Goal: Information Seeking & Learning: Learn about a topic

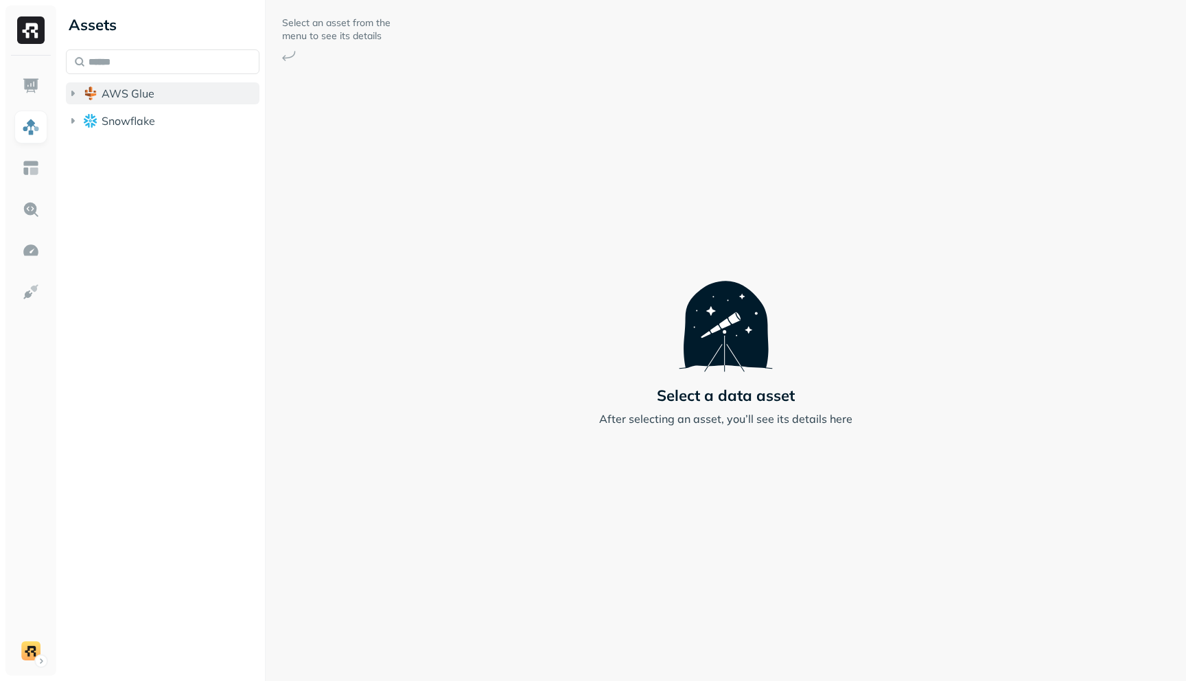
click at [76, 93] on icon "button" at bounding box center [73, 93] width 14 height 14
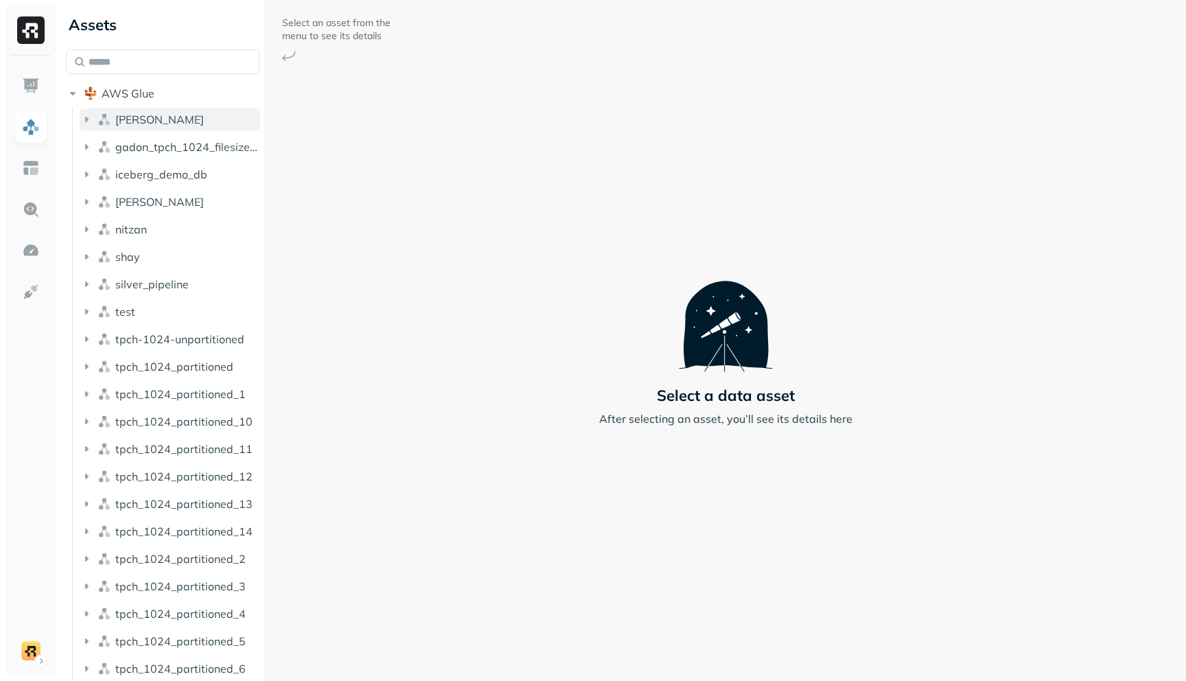
click at [85, 113] on icon "button" at bounding box center [87, 120] width 14 height 14
click at [98, 143] on icon "button" at bounding box center [100, 146] width 14 height 14
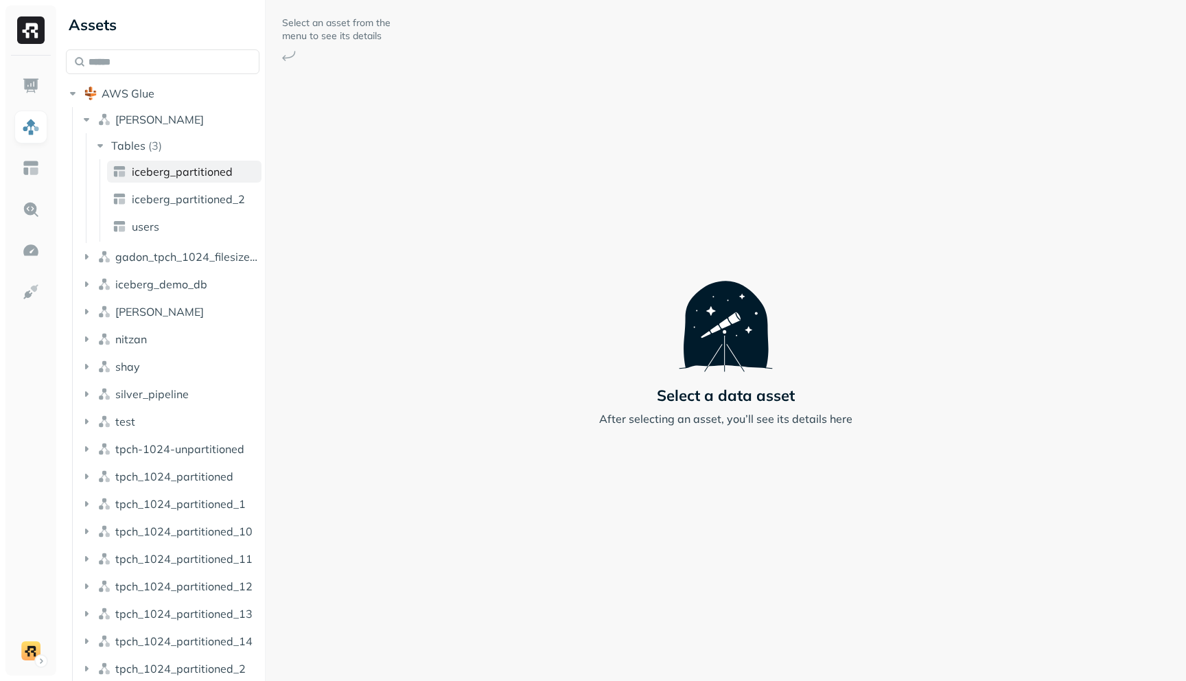
click at [135, 172] on span "iceberg_partitioned" at bounding box center [182, 172] width 101 height 14
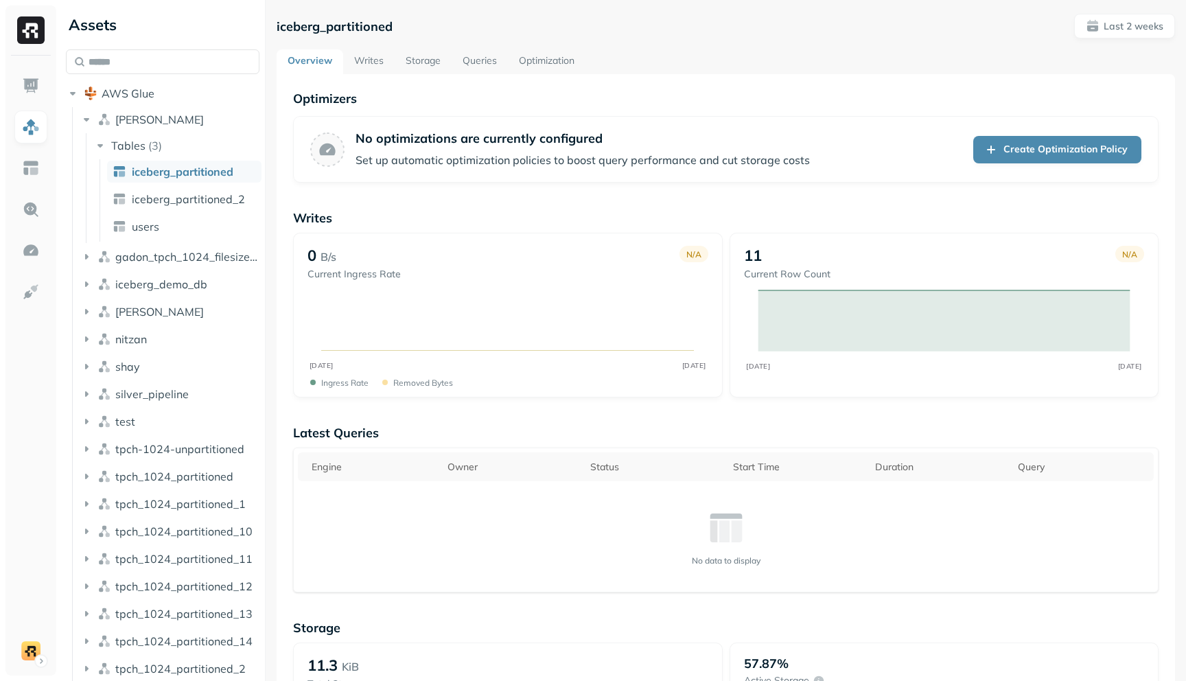
click at [365, 66] on link "Writes" at bounding box center [368, 61] width 51 height 25
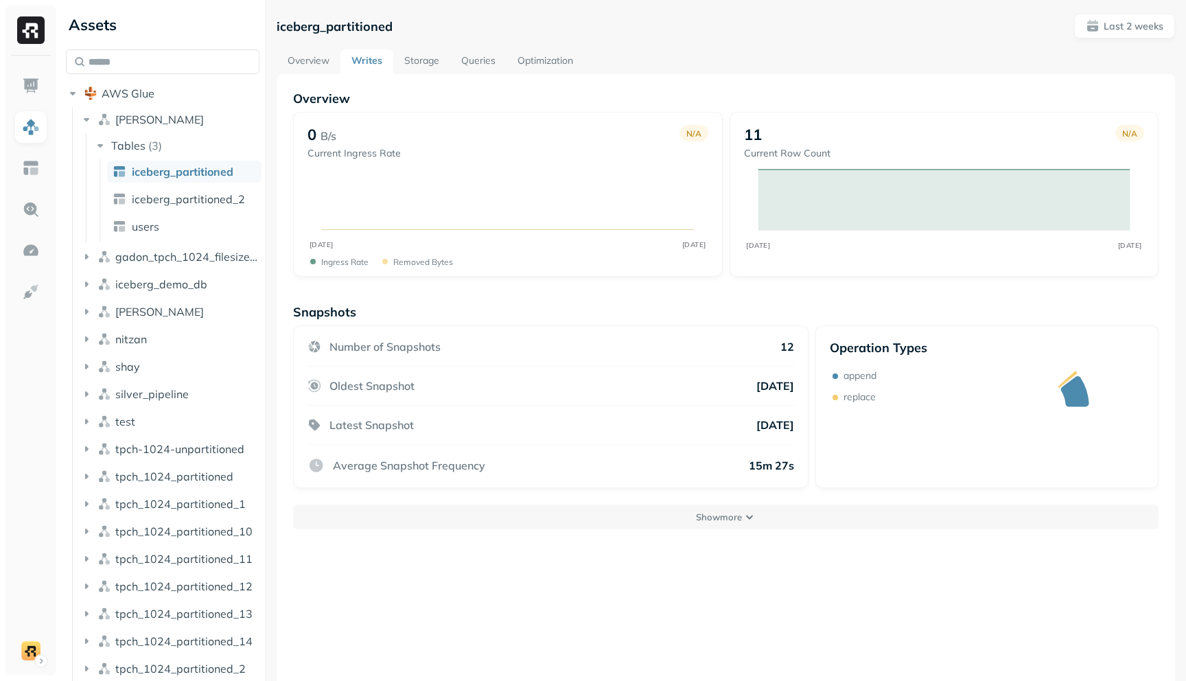
scroll to position [74, 0]
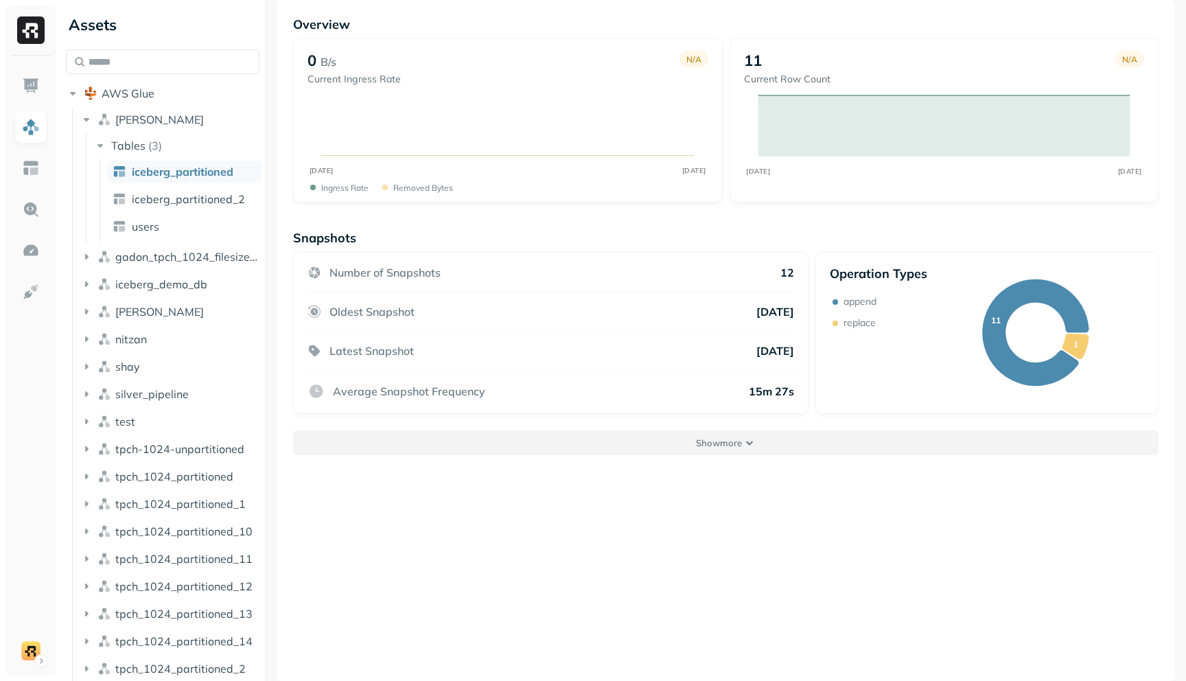
click at [898, 443] on button "Show more" at bounding box center [725, 442] width 865 height 25
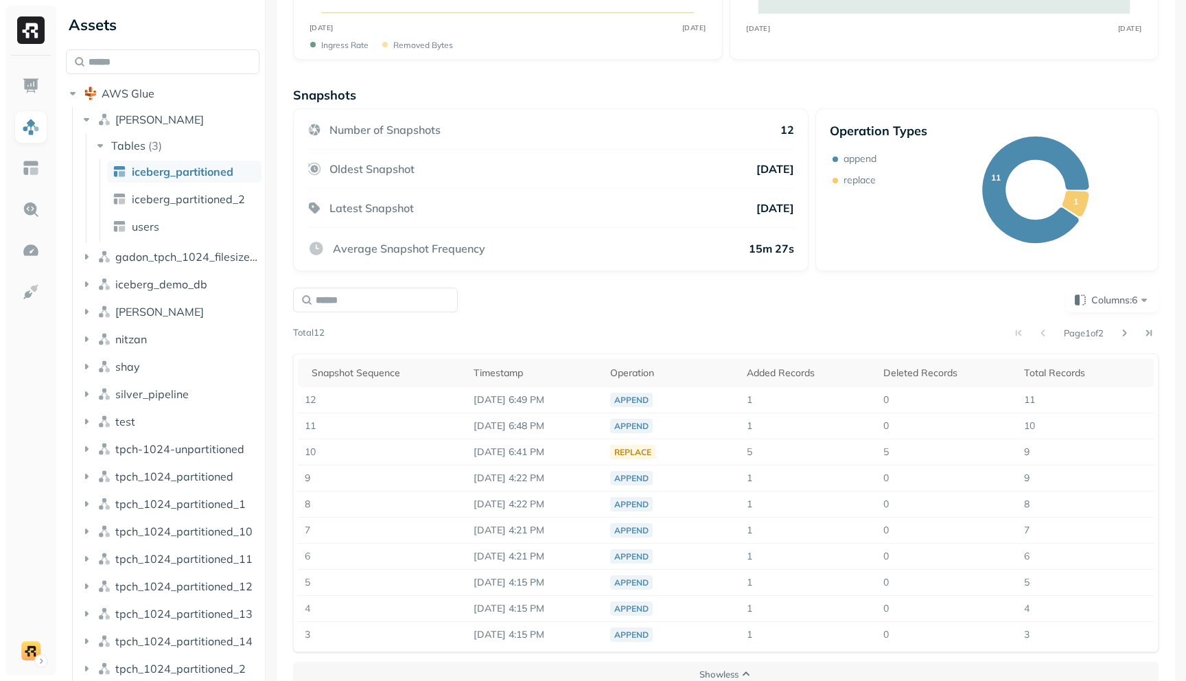
scroll to position [239, 0]
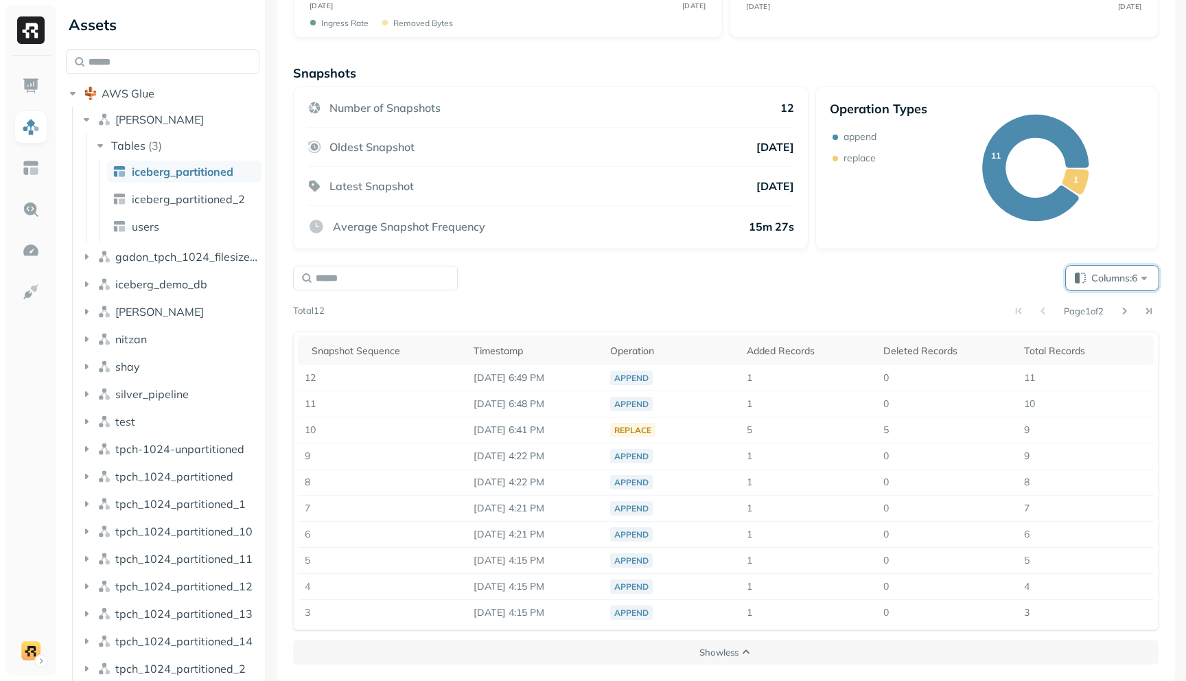
click at [1120, 281] on span "Columns: 6" at bounding box center [1121, 278] width 60 height 14
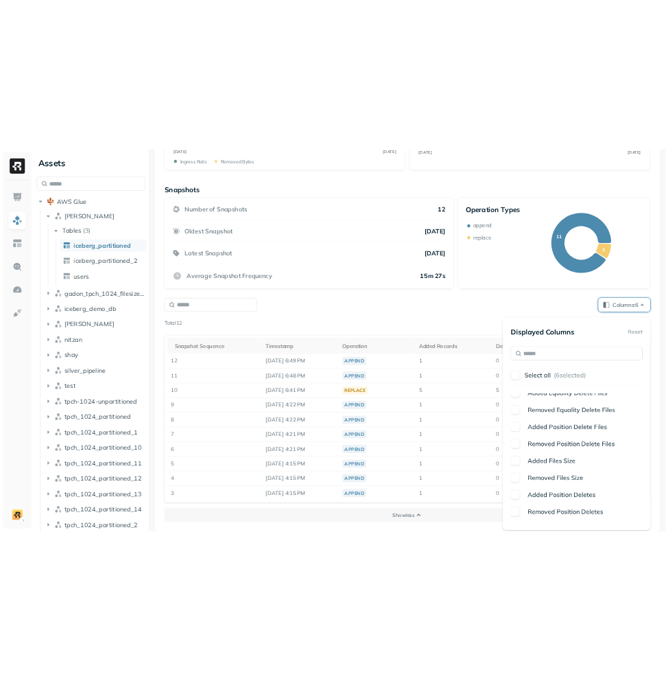
scroll to position [0, 0]
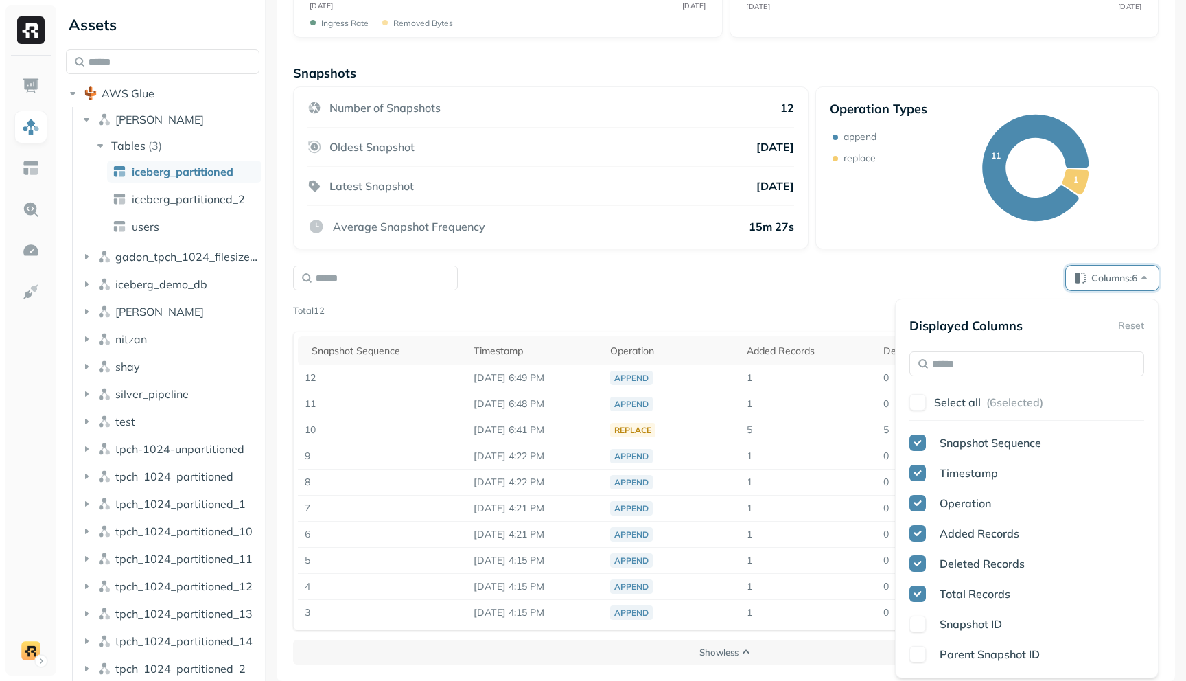
click at [825, 310] on div "Page 1 of 2" at bounding box center [742, 310] width 834 height 19
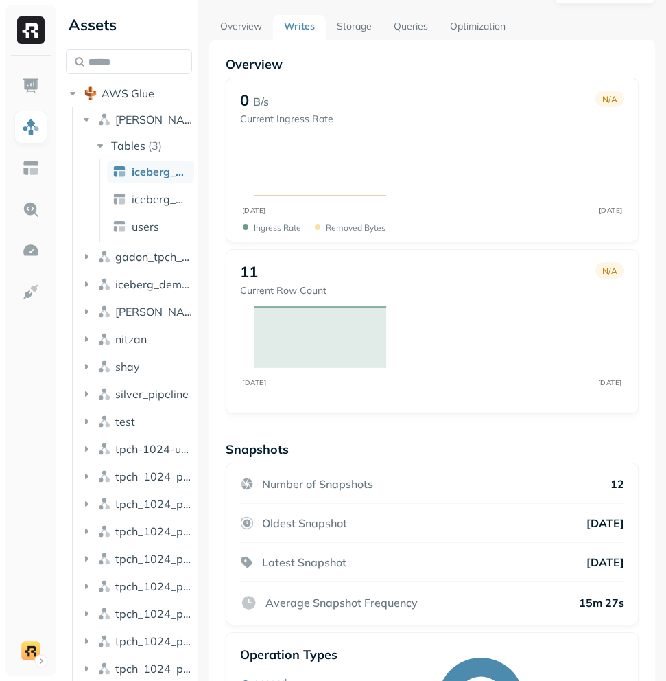
scroll to position [181, 0]
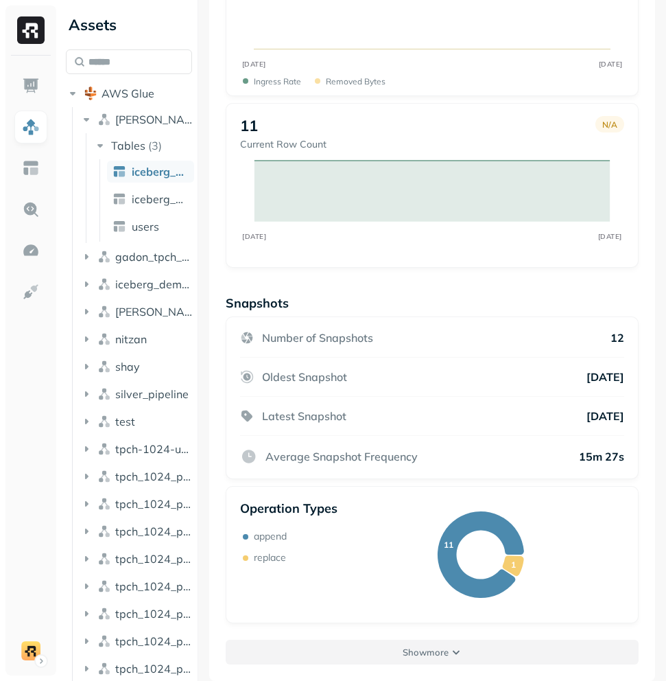
click at [379, 653] on button "Show more" at bounding box center [432, 652] width 413 height 25
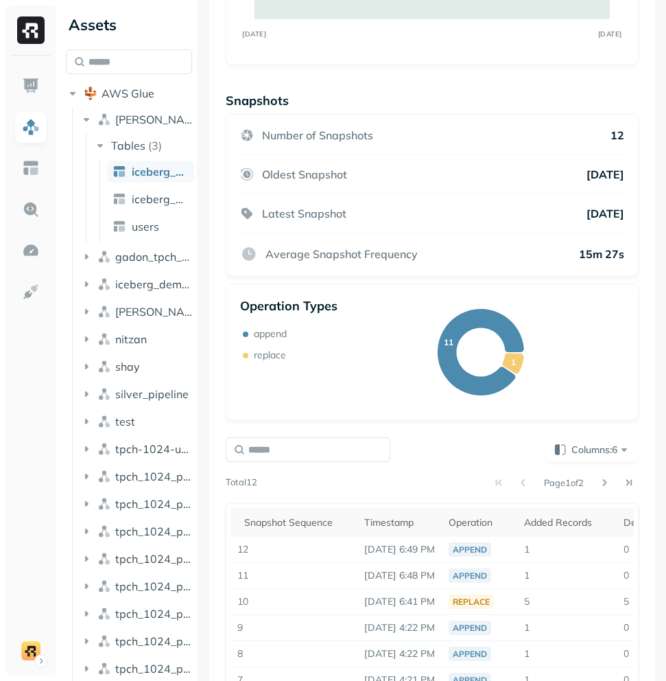
scroll to position [555, 0]
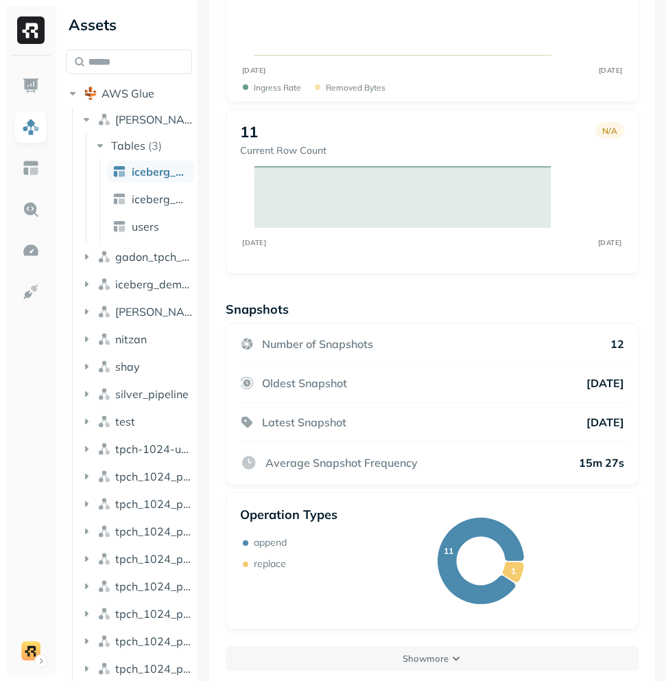
scroll to position [181, 0]
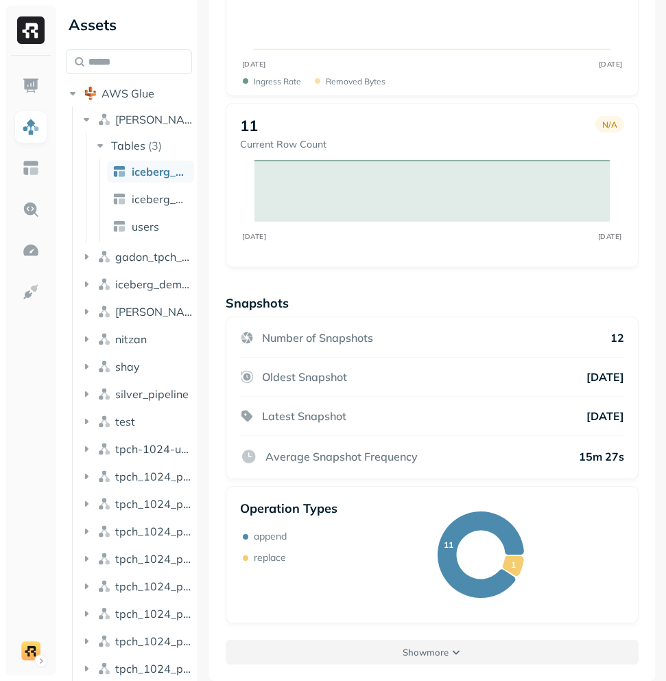
click at [394, 647] on button "Show more" at bounding box center [432, 652] width 413 height 25
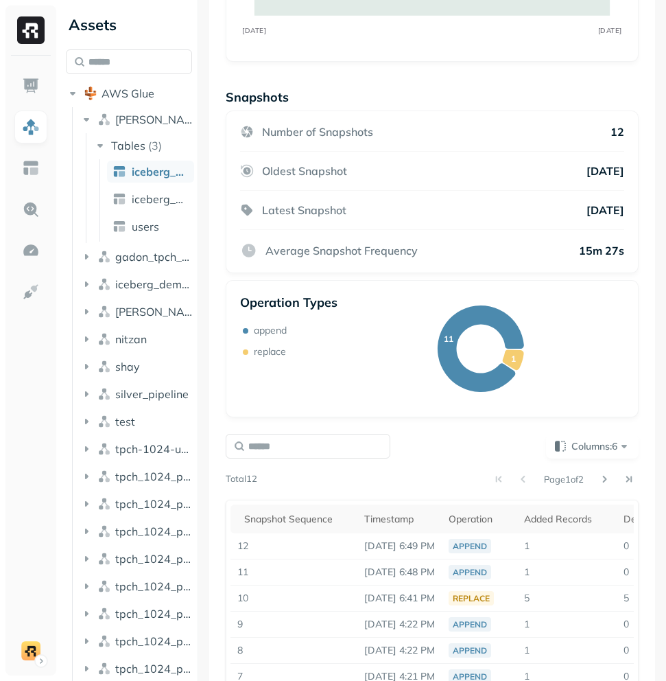
scroll to position [555, 0]
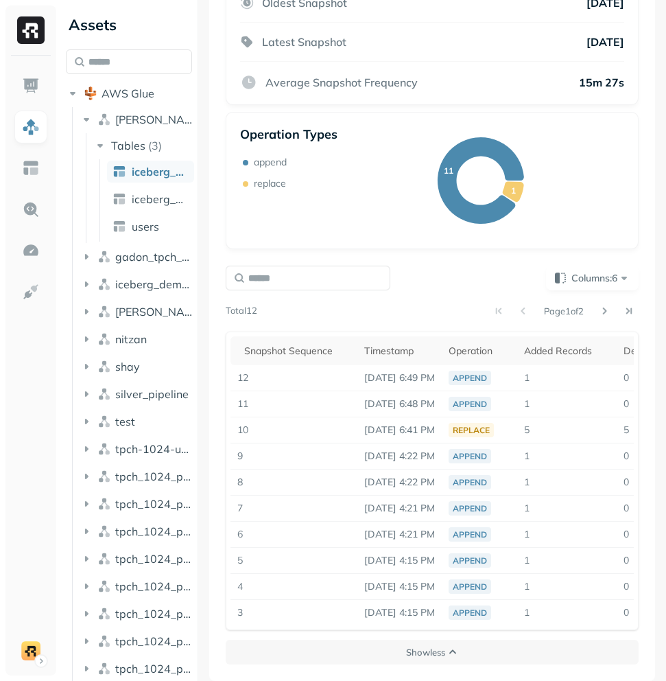
click at [612, 265] on div "Columns: 6 Page 1 of 2 Total 12 Snapshot Sequence Timestamp Operation Added Rec…" at bounding box center [432, 448] width 419 height 370
click at [610, 269] on button "Columns: 6" at bounding box center [592, 278] width 93 height 25
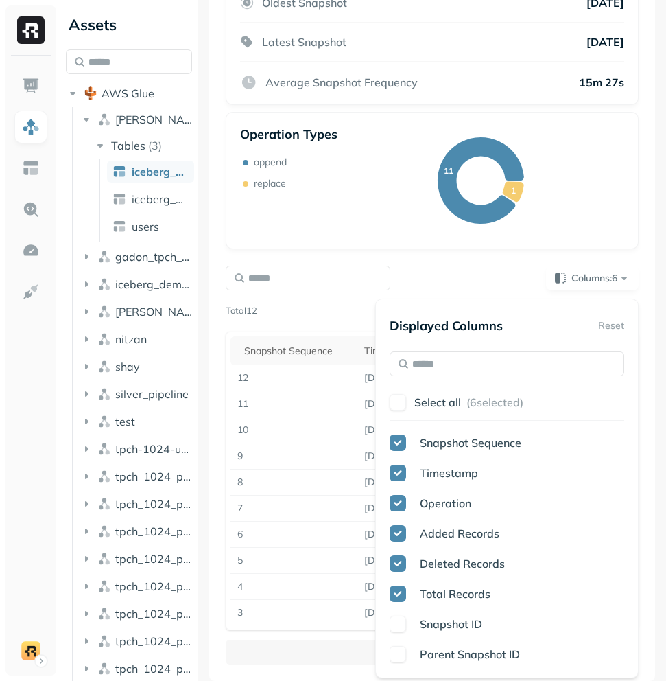
click at [513, 291] on div "Columns: 6 Page 1 of 2 Total 12 Snapshot Sequence Timestamp Operation Added Rec…" at bounding box center [432, 448] width 413 height 364
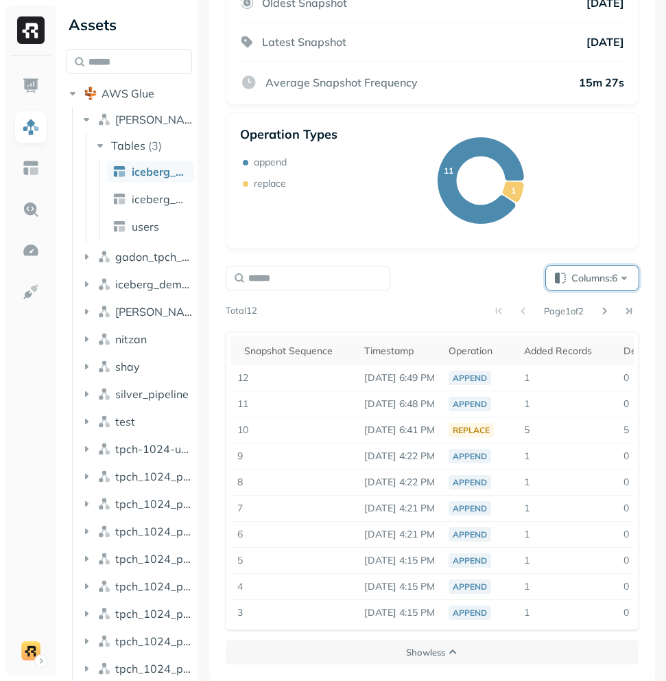
click at [597, 280] on span "Columns: 6" at bounding box center [602, 278] width 60 height 14
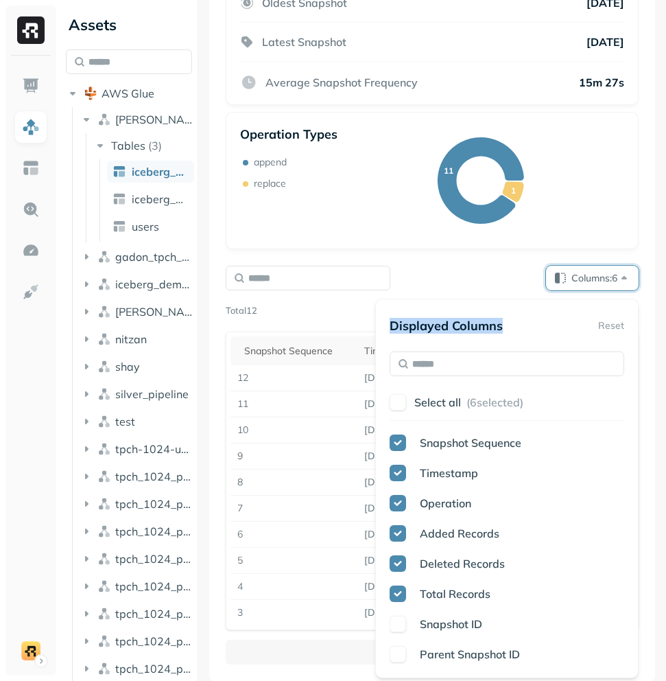
drag, startPoint x: 533, startPoint y: 329, endPoint x: 383, endPoint y: 318, distance: 150.0
click at [382, 318] on div "Displayed Columns Reset Select all ( 6 selected) Snapshot Sequence Timestamp Op…" at bounding box center [507, 489] width 264 height 380
copy p "Displayed Columns"
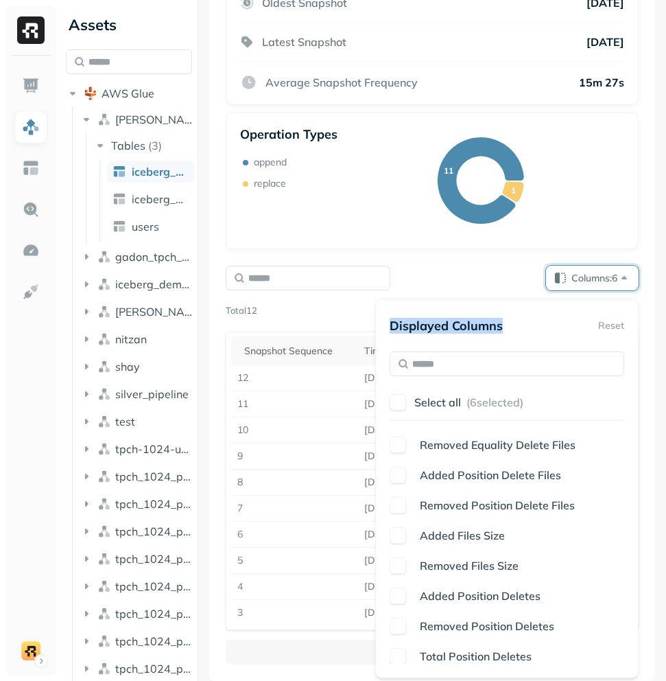
scroll to position [453, 0]
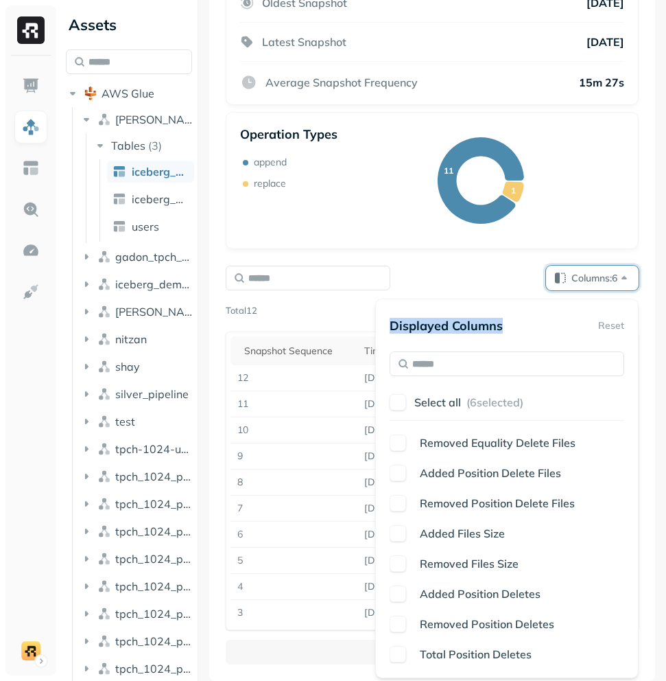
drag, startPoint x: 580, startPoint y: 504, endPoint x: 480, endPoint y: 513, distance: 100.6
click at [479, 512] on div "Snapshot Sequence Timestamp Operation Added Records Deleted Records Total Recor…" at bounding box center [507, 548] width 235 height 229
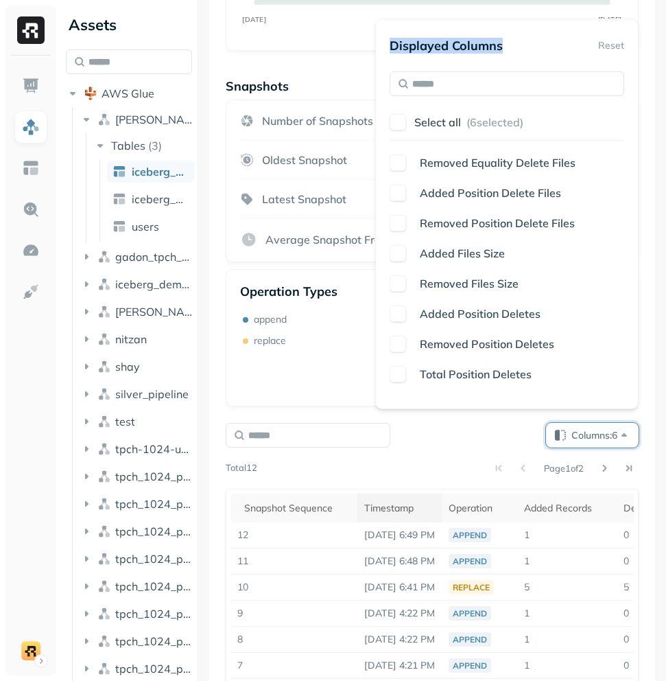
scroll to position [403, 0]
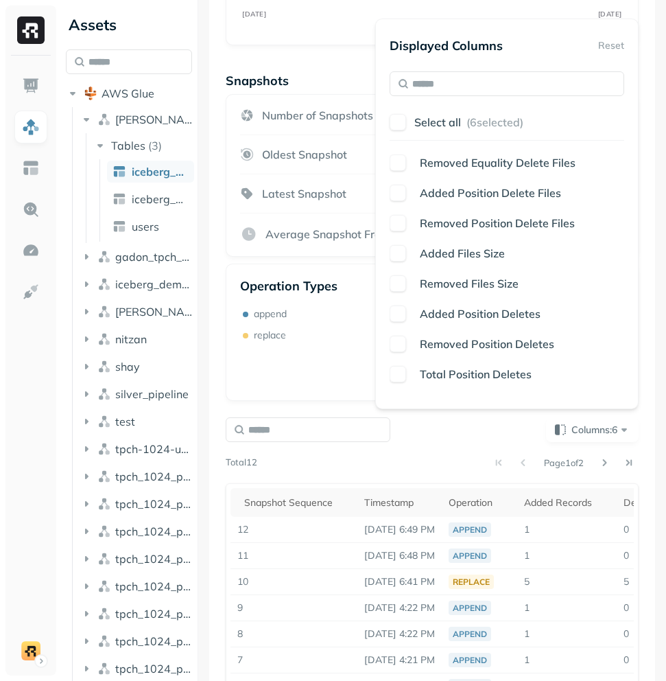
click at [437, 450] on div "Columns: 6 Page 1 of 2 Total 12 Snapshot Sequence Timestamp Operation Added Rec…" at bounding box center [432, 599] width 413 height 364
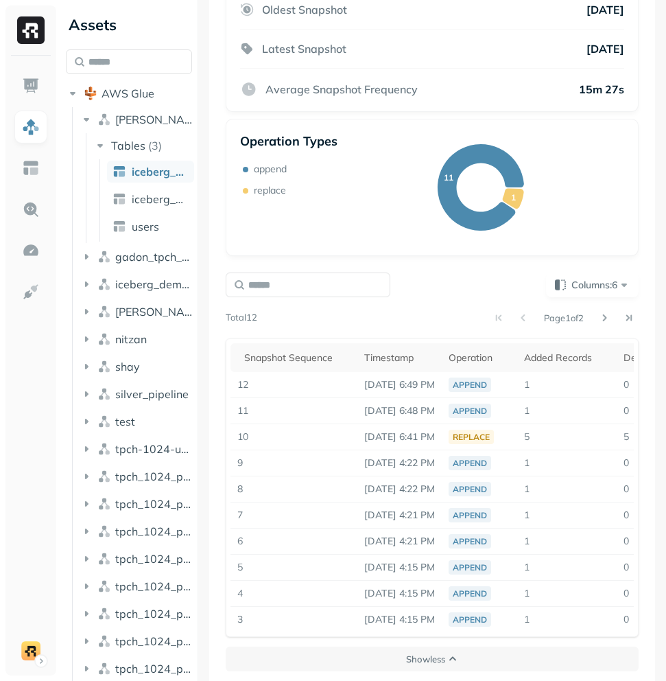
scroll to position [555, 0]
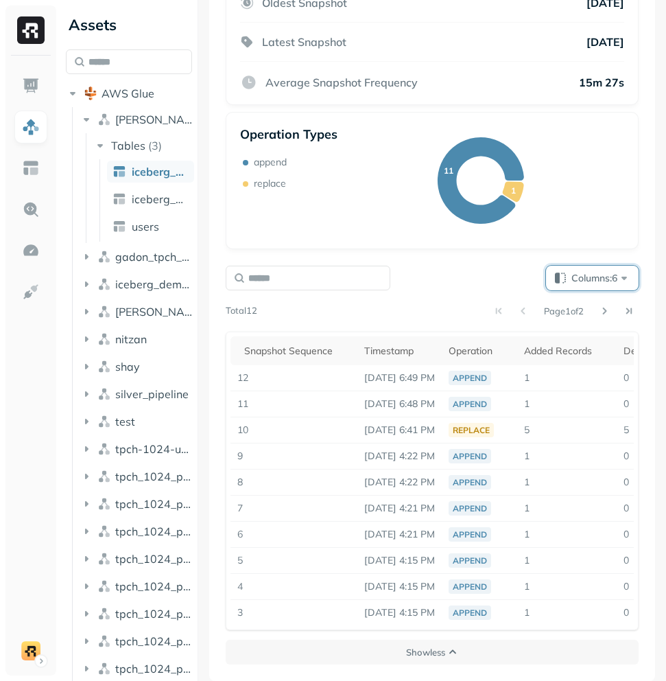
click at [598, 282] on span "Columns: 6" at bounding box center [602, 278] width 60 height 14
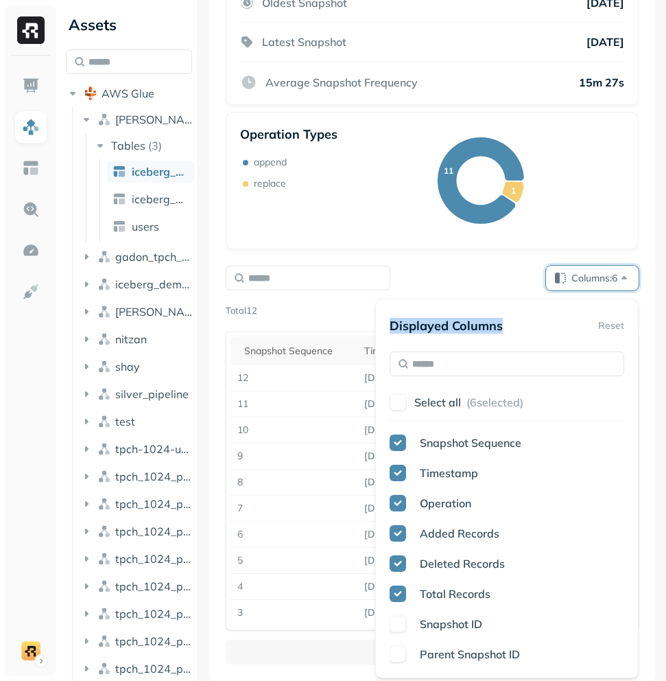
drag, startPoint x: 531, startPoint y: 323, endPoint x: 388, endPoint y: 325, distance: 143.5
click at [388, 325] on div "Displayed Columns Reset Select all ( 6 selected) Snapshot Sequence Timestamp Op…" at bounding box center [507, 489] width 264 height 380
copy p "Displayed Columns"
click at [492, 263] on div "Columns: 6 Page 1 of 2 Total 12 Snapshot Sequence Timestamp Operation Added Rec…" at bounding box center [432, 448] width 419 height 370
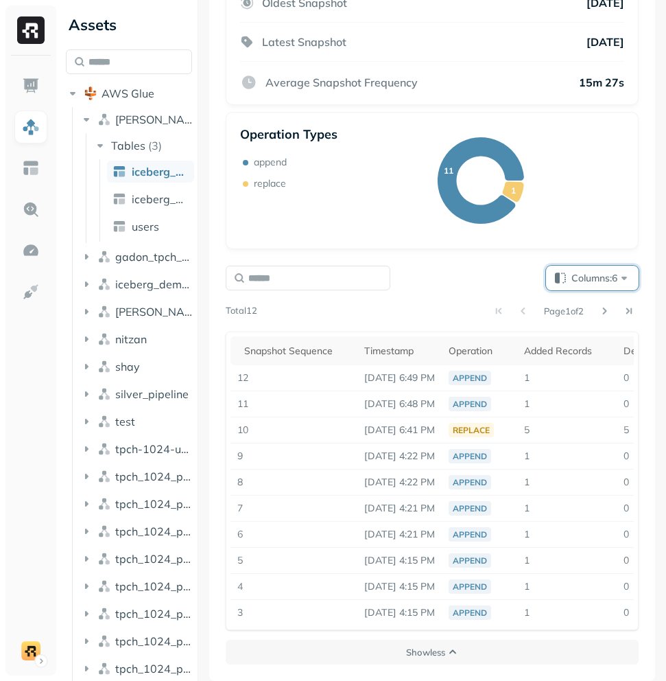
click at [593, 277] on span "Columns: 6" at bounding box center [602, 278] width 60 height 14
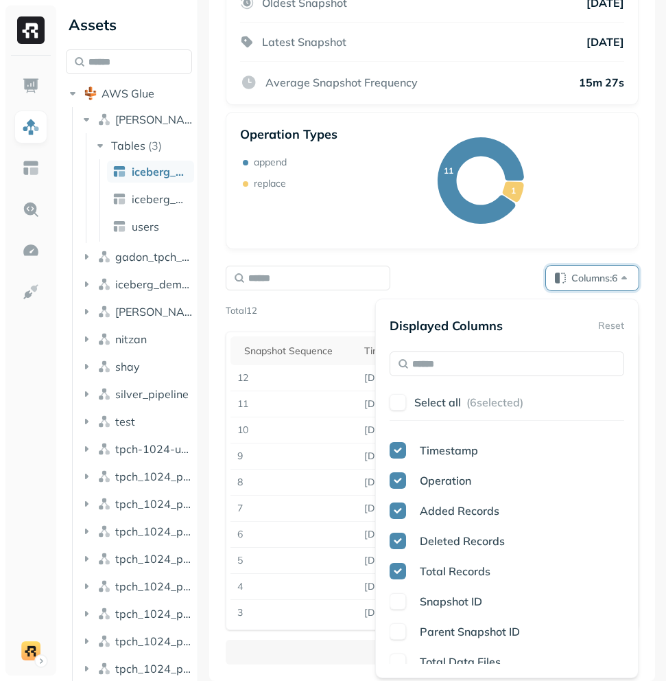
scroll to position [0, 0]
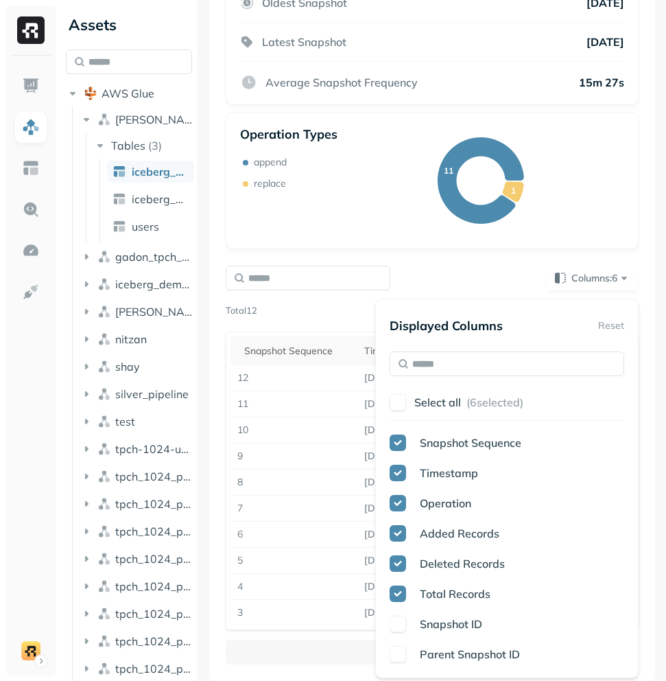
click at [485, 288] on div "Columns: 6" at bounding box center [432, 278] width 413 height 25
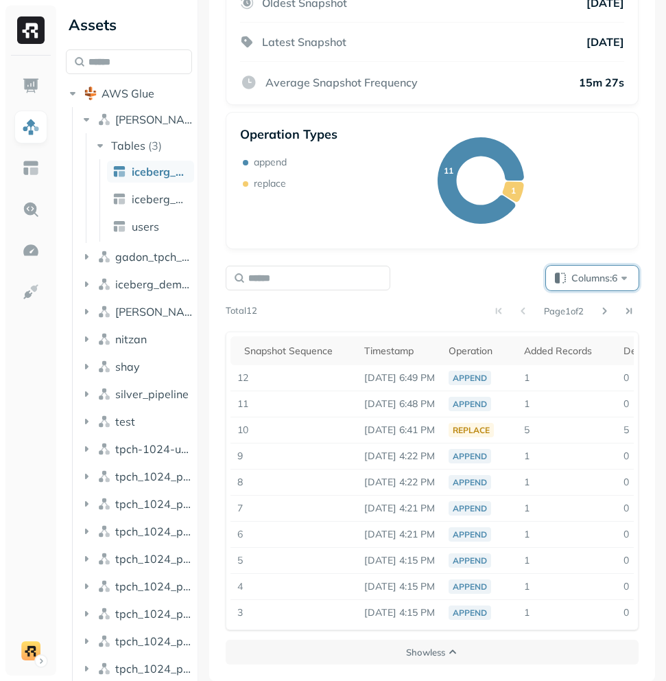
click at [593, 286] on button "Columns: 6" at bounding box center [592, 278] width 93 height 25
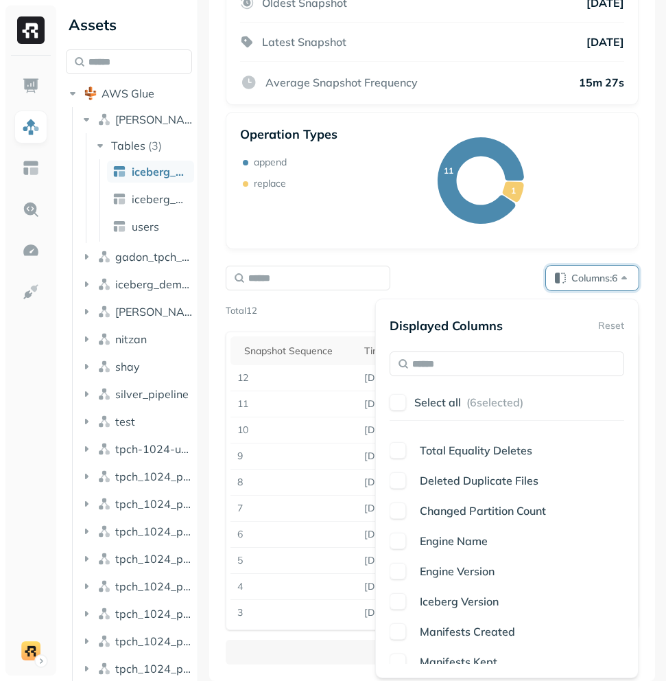
scroll to position [787, 0]
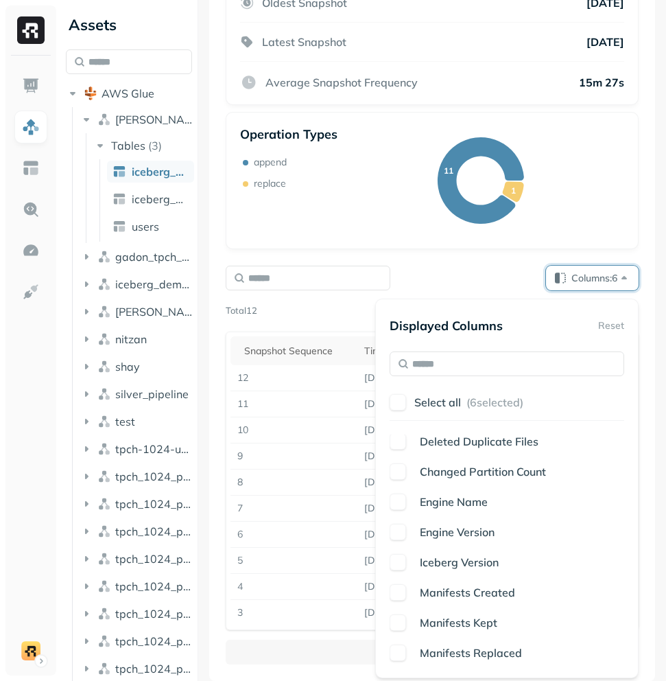
drag, startPoint x: 534, startPoint y: 588, endPoint x: 472, endPoint y: 596, distance: 62.3
click at [472, 596] on div "Manifests Created" at bounding box center [520, 592] width 210 height 16
click at [529, 277] on div "Columns: 7" at bounding box center [432, 278] width 413 height 25
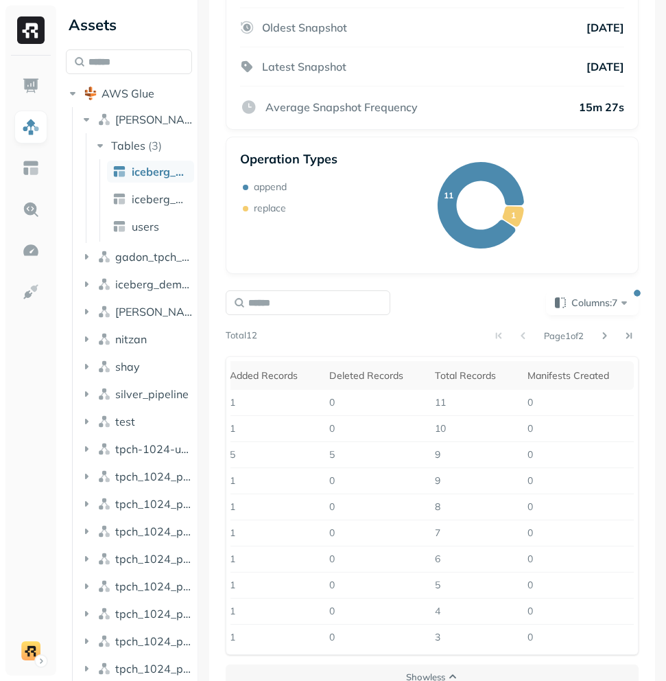
scroll to position [531, 0]
